Goal: Use online tool/utility: Use online tool/utility

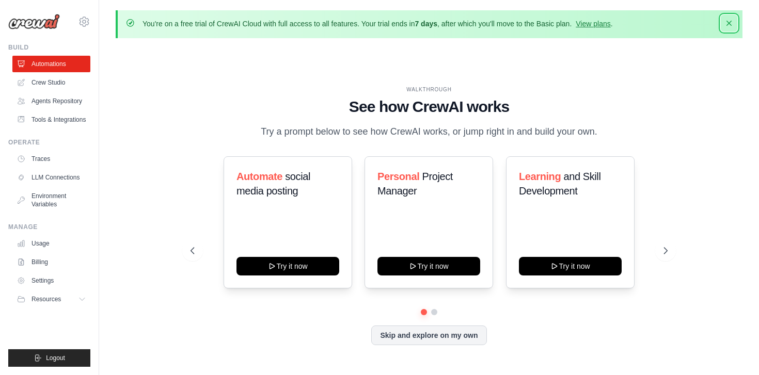
click at [727, 23] on icon "button" at bounding box center [729, 23] width 10 height 10
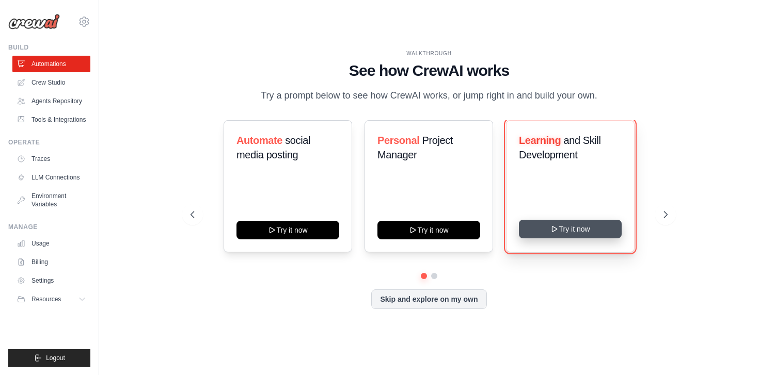
click at [585, 225] on button "Try it now" at bounding box center [570, 229] width 103 height 19
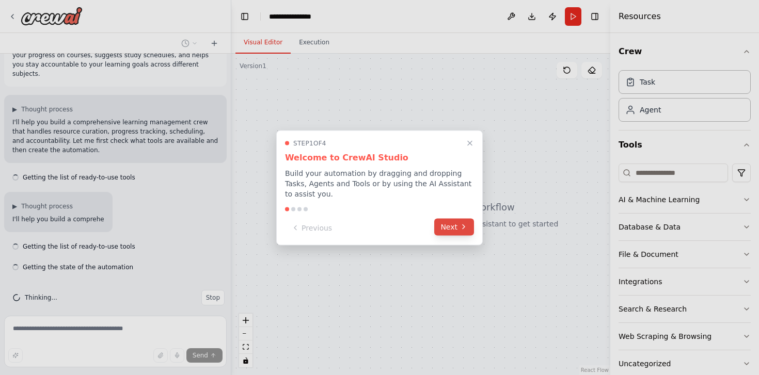
click at [455, 228] on button "Next" at bounding box center [454, 226] width 40 height 17
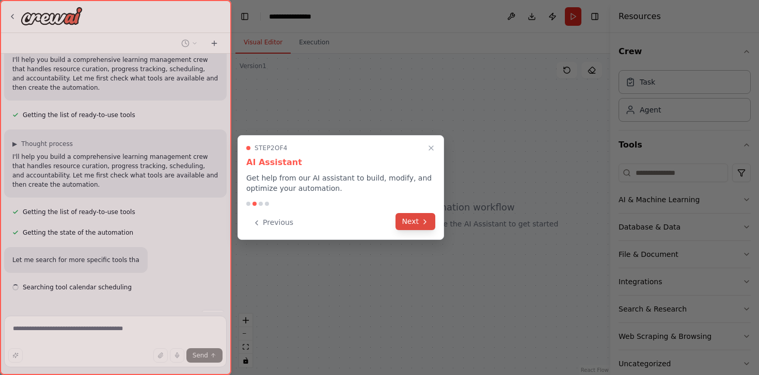
click at [424, 228] on button "Next" at bounding box center [415, 221] width 40 height 17
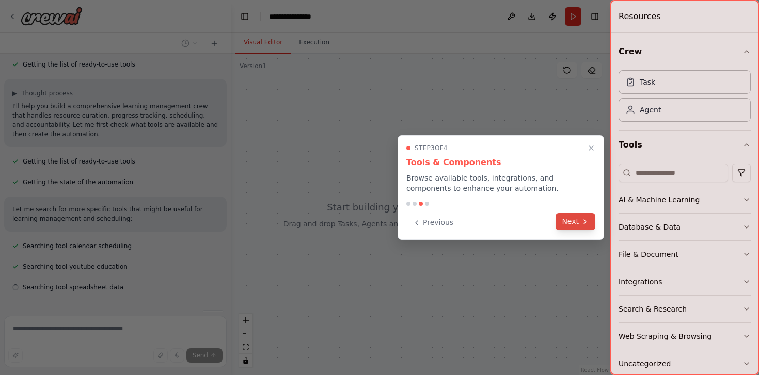
scroll to position [163, 0]
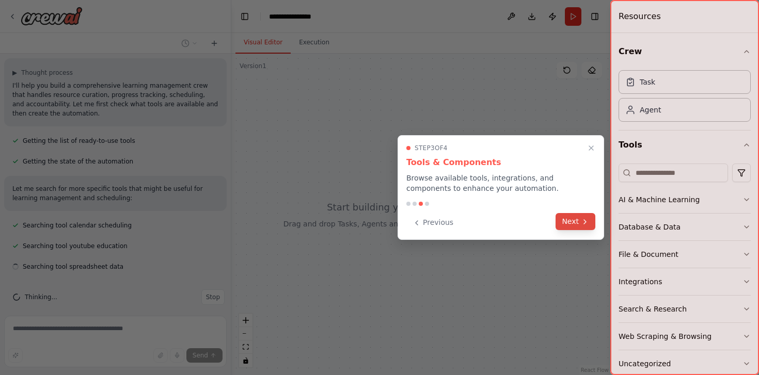
click at [577, 220] on button "Next" at bounding box center [576, 221] width 40 height 17
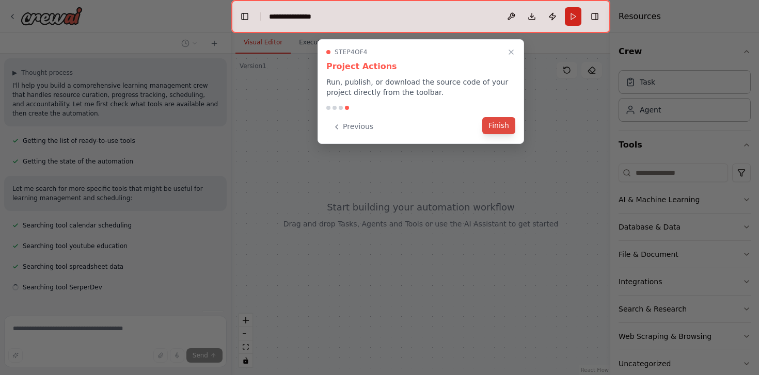
scroll to position [183, 0]
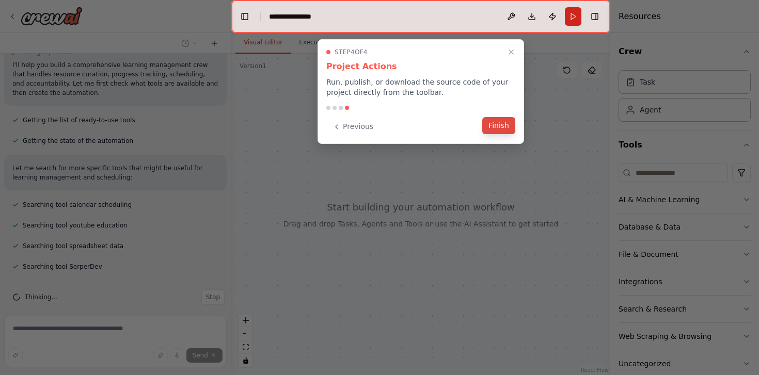
click at [501, 129] on button "Finish" at bounding box center [498, 125] width 33 height 17
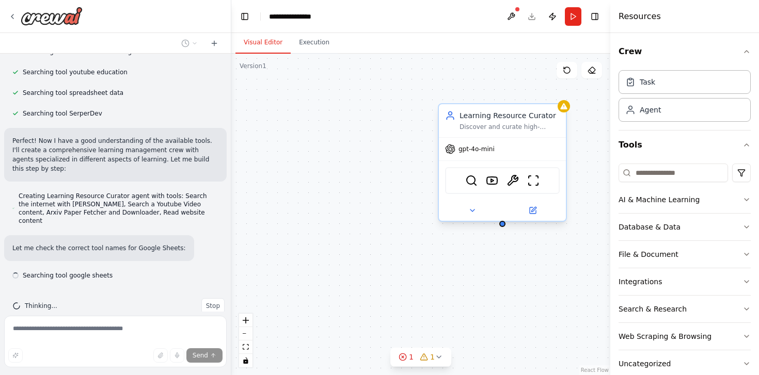
scroll to position [337, 0]
click at [465, 274] on div "Learning Resource Curator Discover and curate high-quality learning resources f…" at bounding box center [420, 215] width 379 height 322
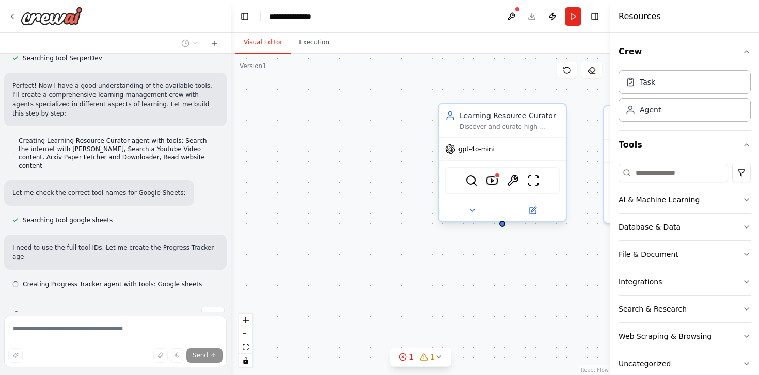
scroll to position [401, 0]
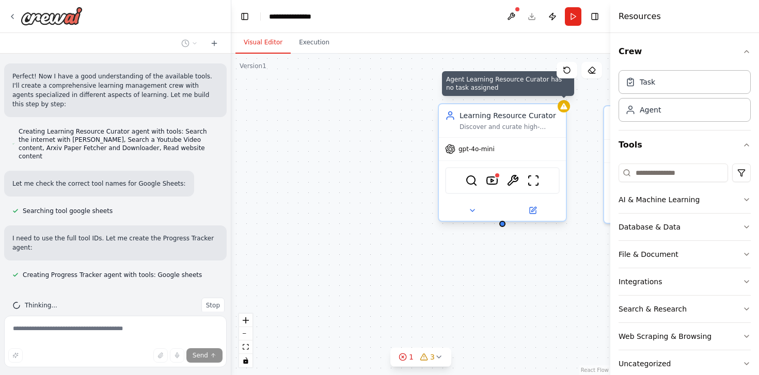
click at [565, 111] on div at bounding box center [564, 106] width 12 height 12
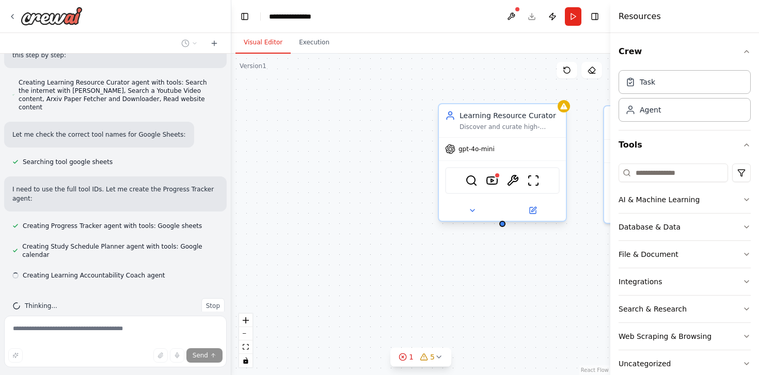
scroll to position [451, 0]
click at [473, 210] on icon at bounding box center [472, 211] width 4 height 2
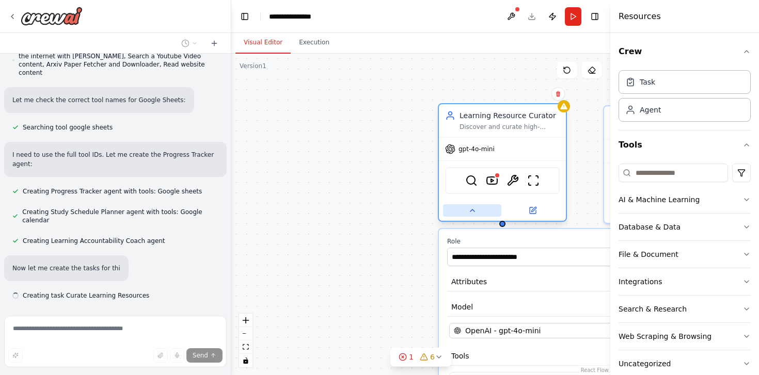
scroll to position [505, 0]
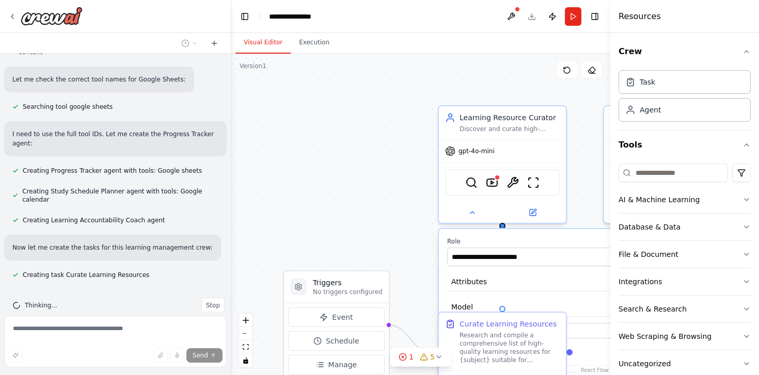
click at [411, 206] on div ".deletable-edge-delete-btn { width: 20px; height: 20px; border: 0px solid #ffff…" at bounding box center [420, 215] width 379 height 322
click at [363, 154] on div ".deletable-edge-delete-btn { width: 20px; height: 20px; border: 0px solid #ffff…" at bounding box center [420, 215] width 379 height 322
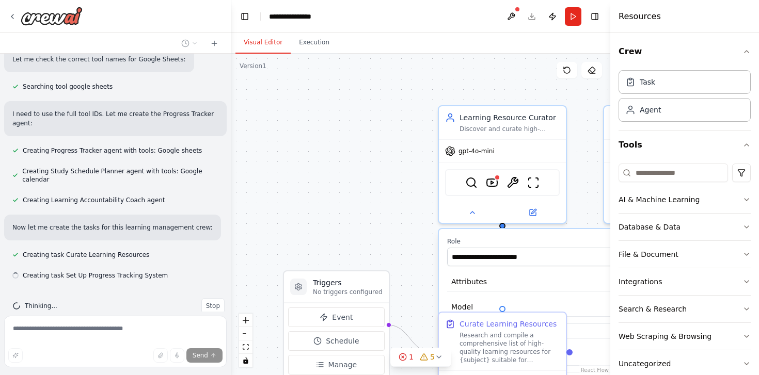
scroll to position [526, 0]
click at [94, 355] on div "Send" at bounding box center [115, 355] width 214 height 14
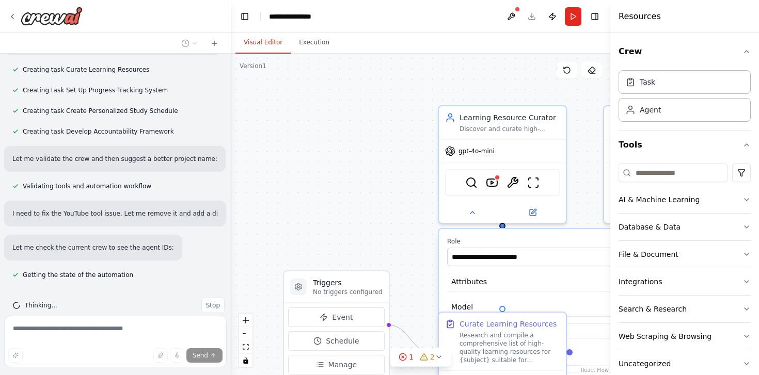
scroll to position [720, 0]
